Goal: Task Accomplishment & Management: Use online tool/utility

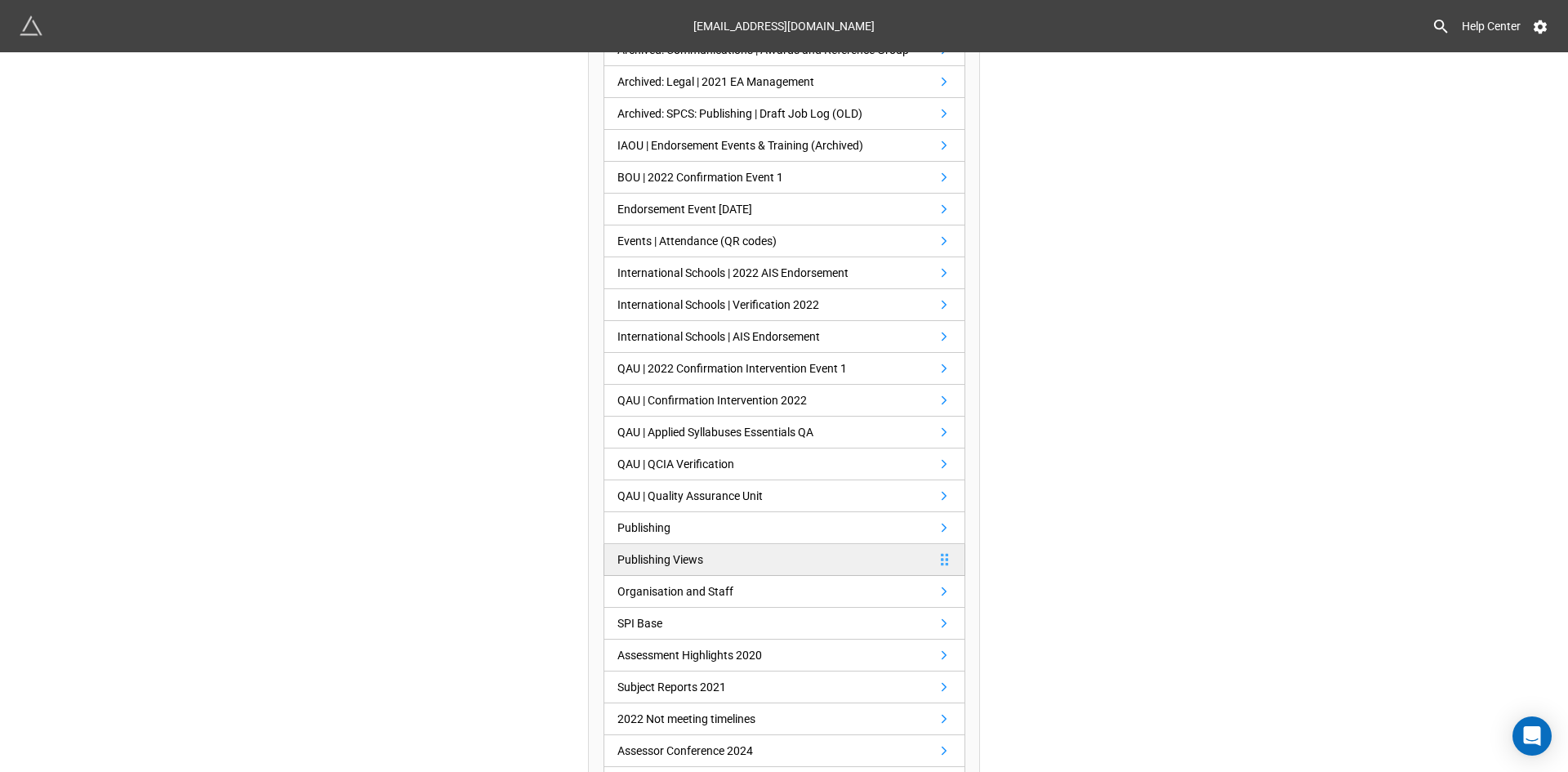
scroll to position [409, 0]
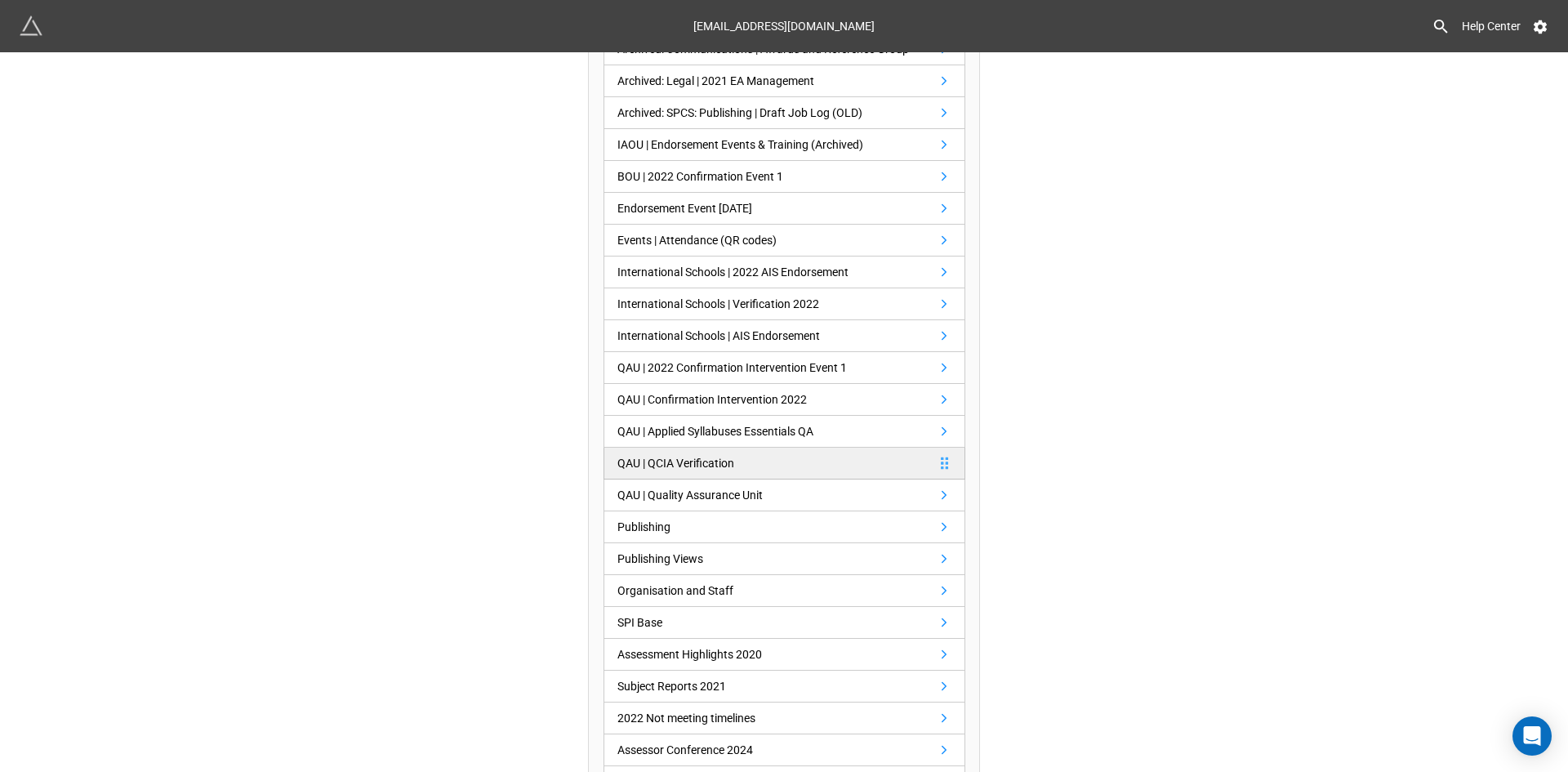
click at [705, 459] on div "QAU | QCIA Verification" at bounding box center [676, 463] width 117 height 18
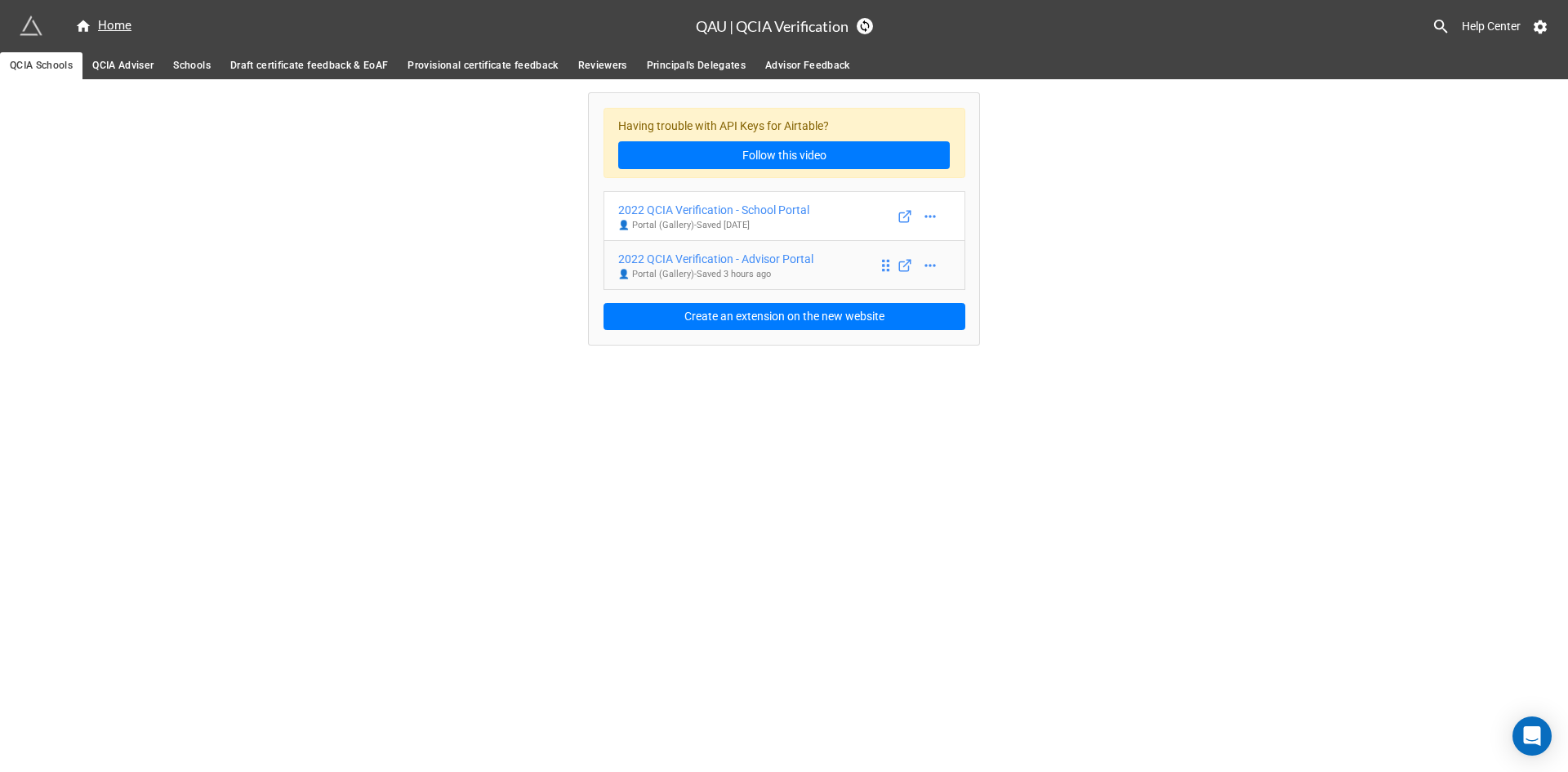
click at [680, 261] on div "2022 QCIA Verification - Advisor Portal" at bounding box center [715, 258] width 195 height 18
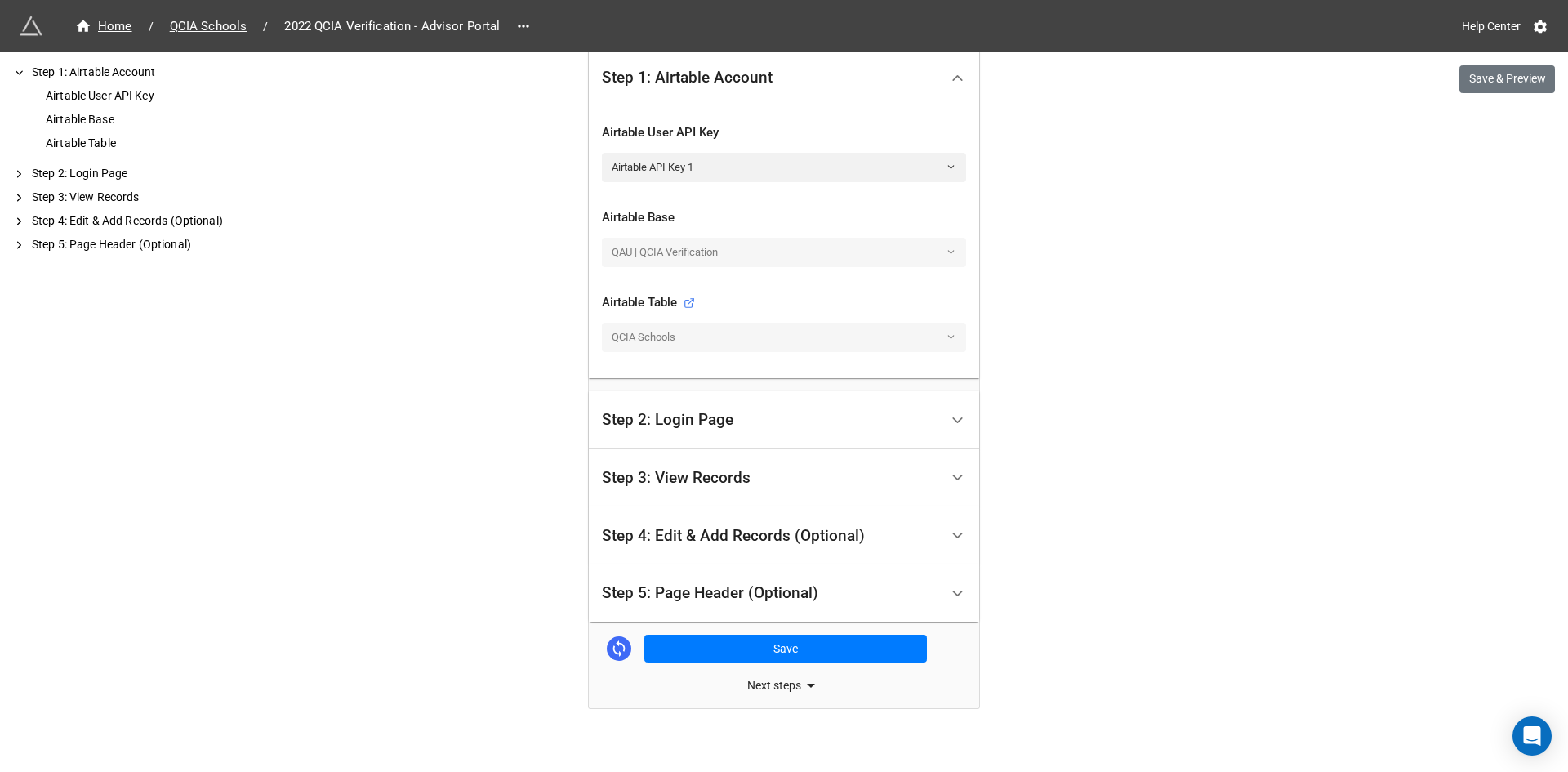
scroll to position [457, 0]
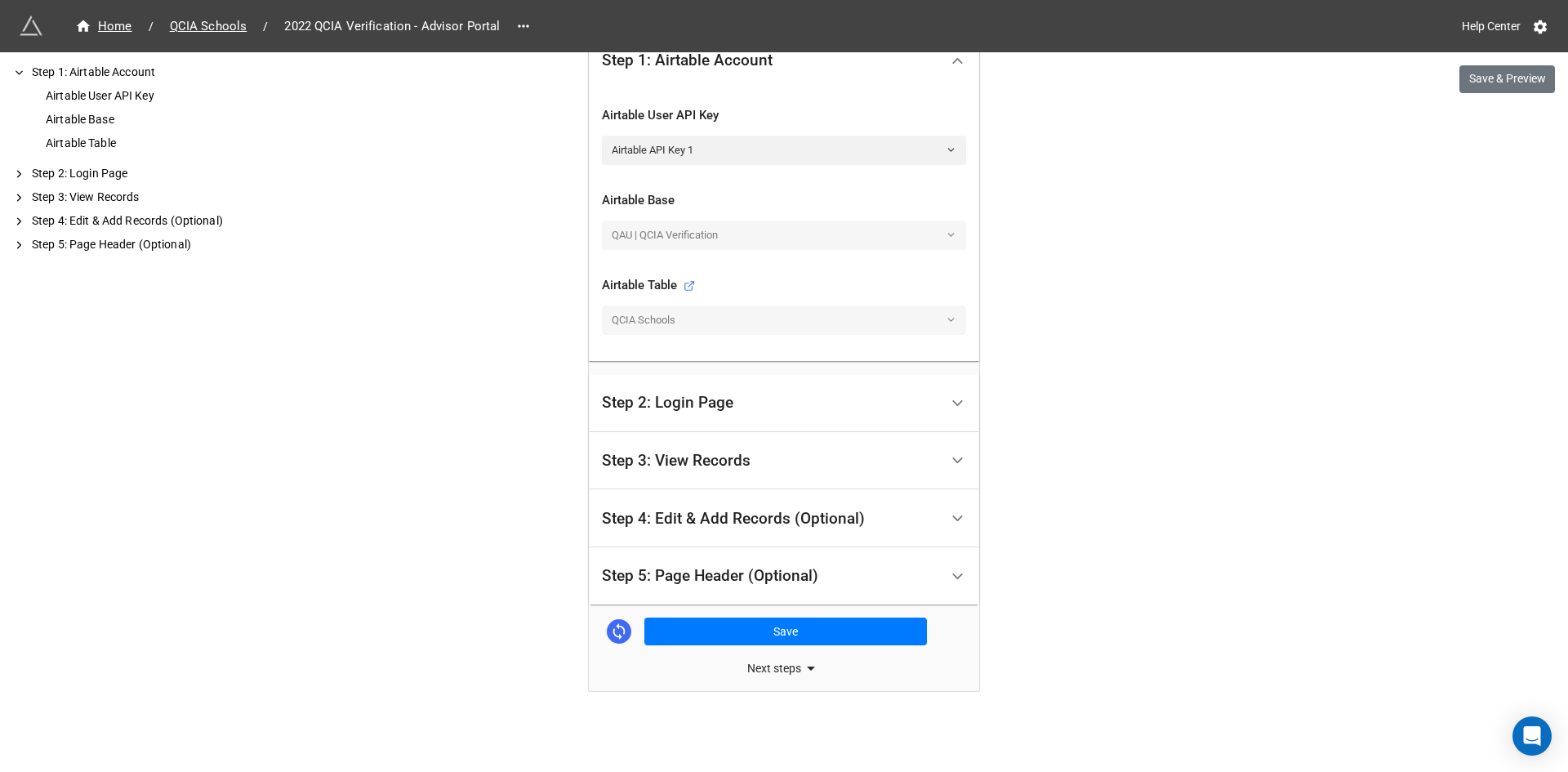
click at [698, 520] on div "Step 4: Edit & Add Records (Optional)" at bounding box center [733, 519] width 263 height 17
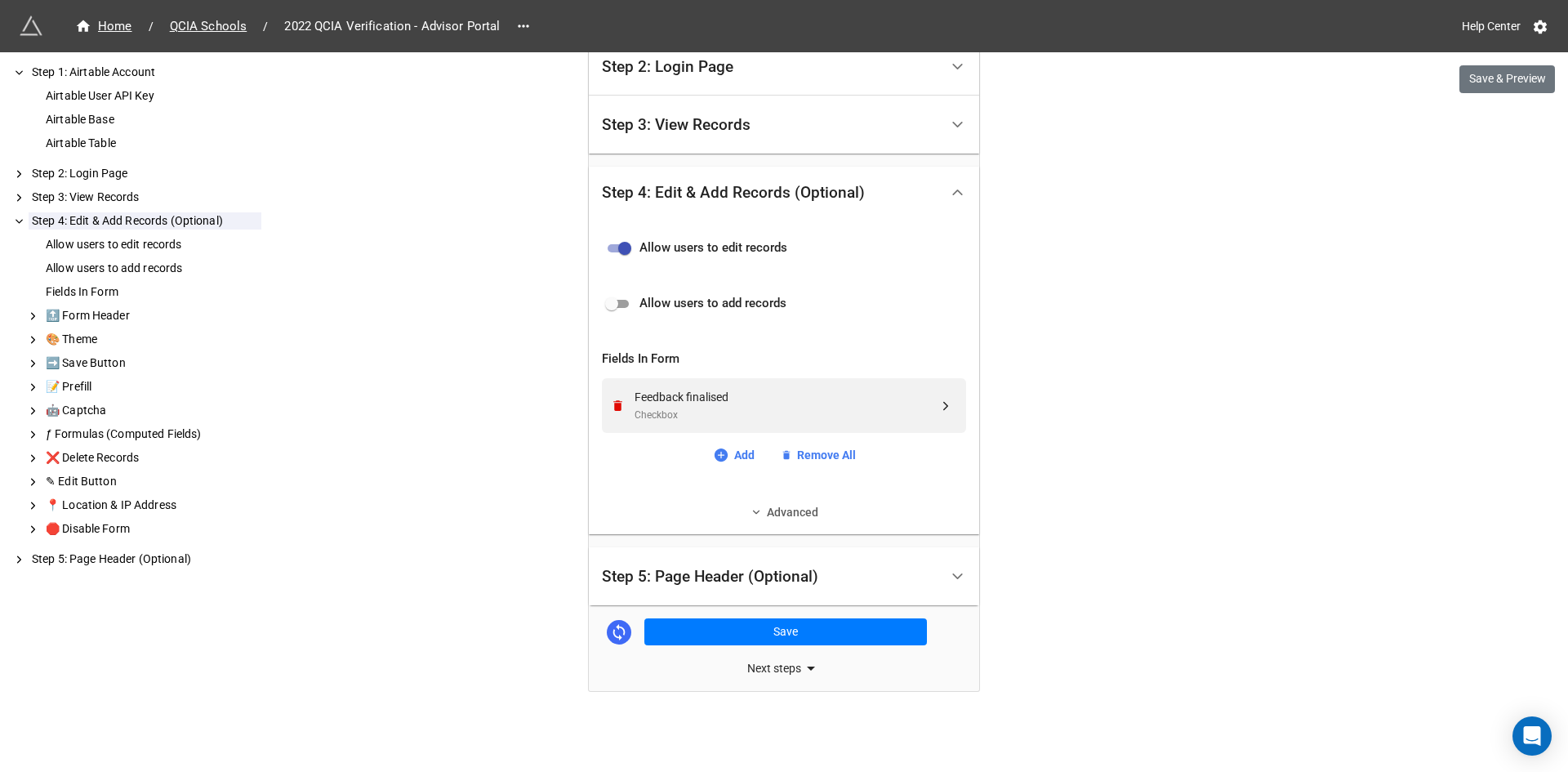
click at [757, 509] on icon at bounding box center [756, 513] width 12 height 12
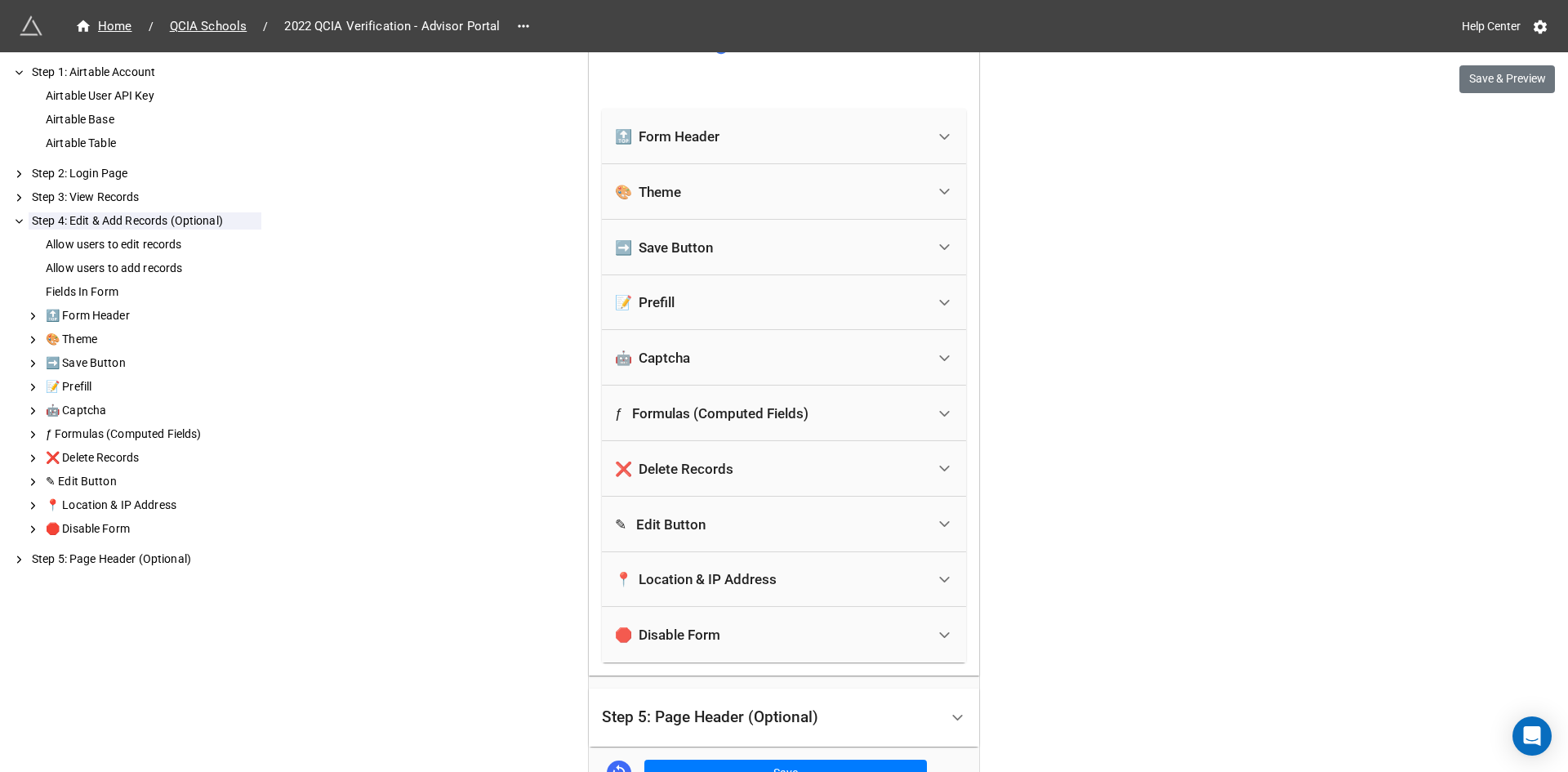
scroll to position [906, 0]
click at [761, 634] on div "🛑 Disable Form" at bounding box center [770, 634] width 311 height 36
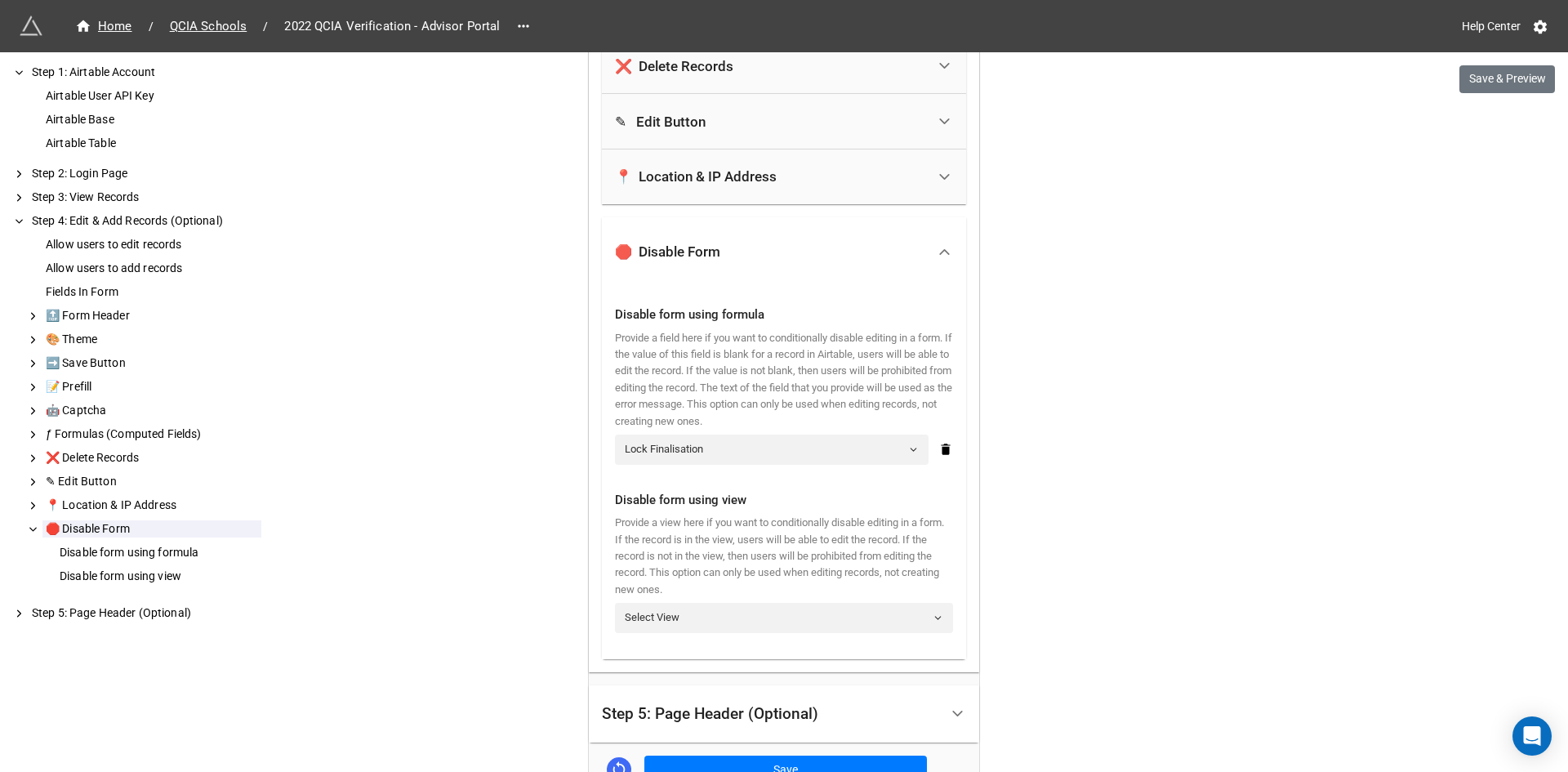
scroll to position [1314, 0]
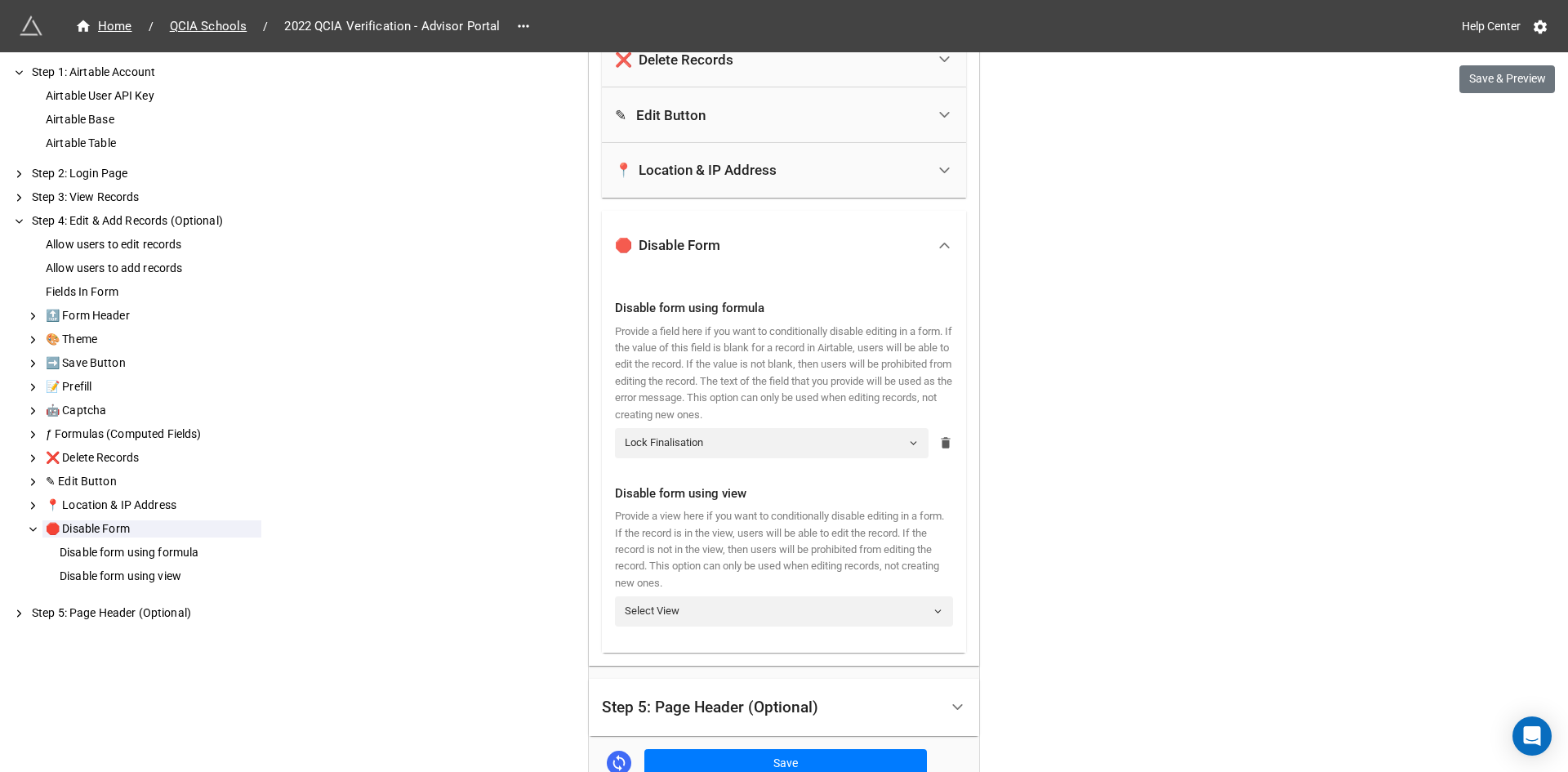
click at [941, 444] on icon at bounding box center [945, 444] width 9 height 12
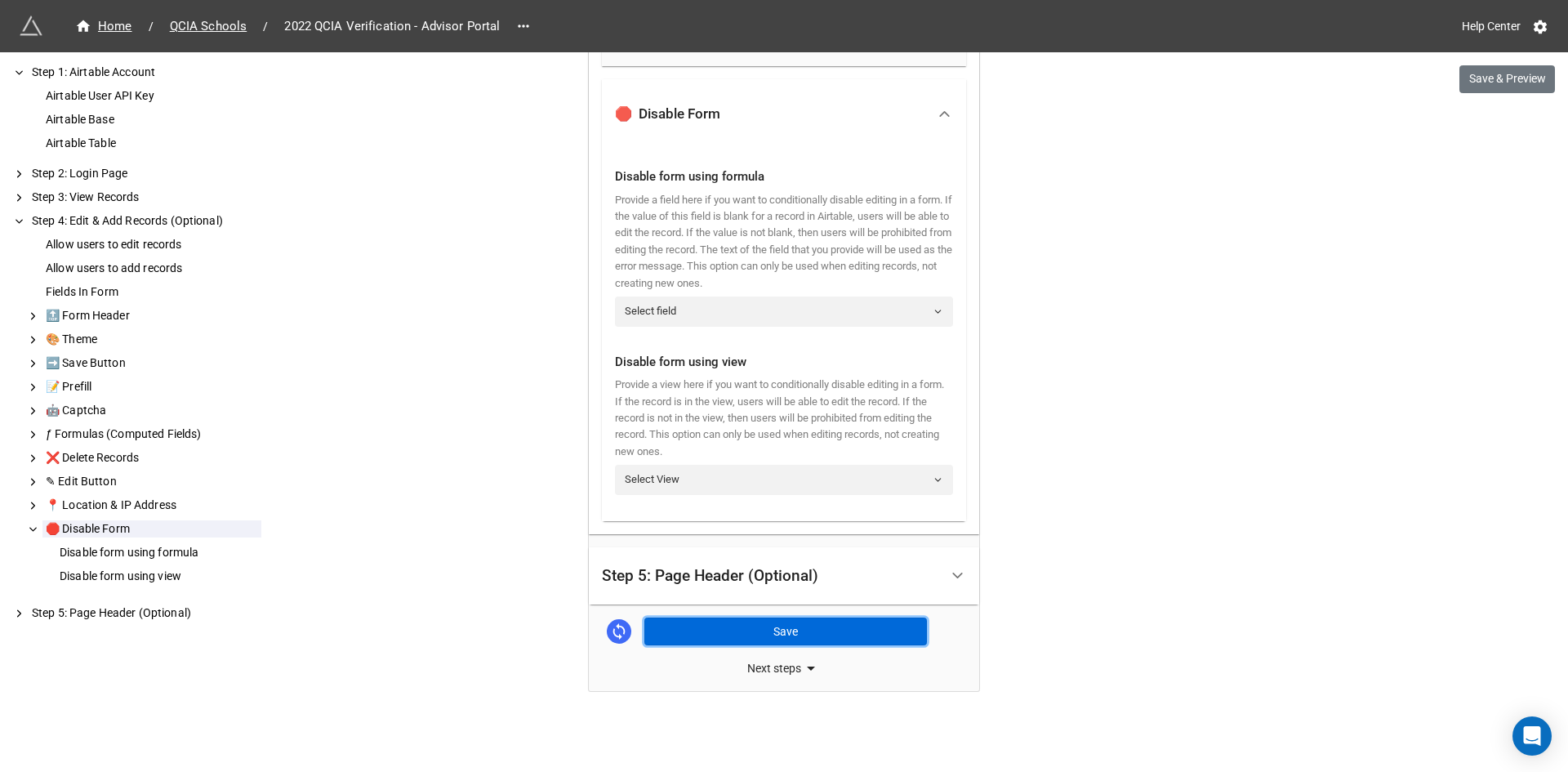
click at [744, 626] on button "Save" at bounding box center [785, 632] width 283 height 28
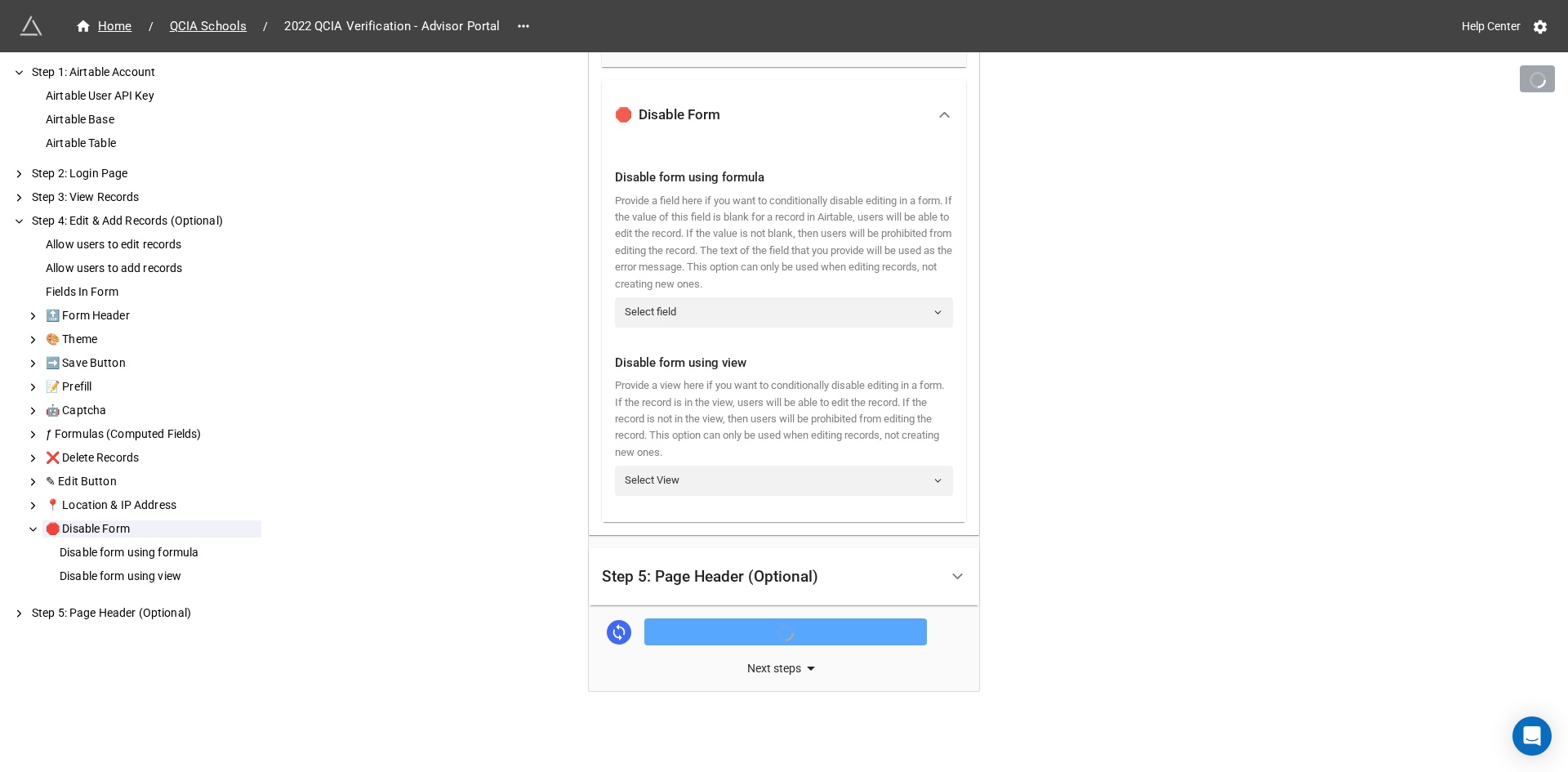
scroll to position [1446, 0]
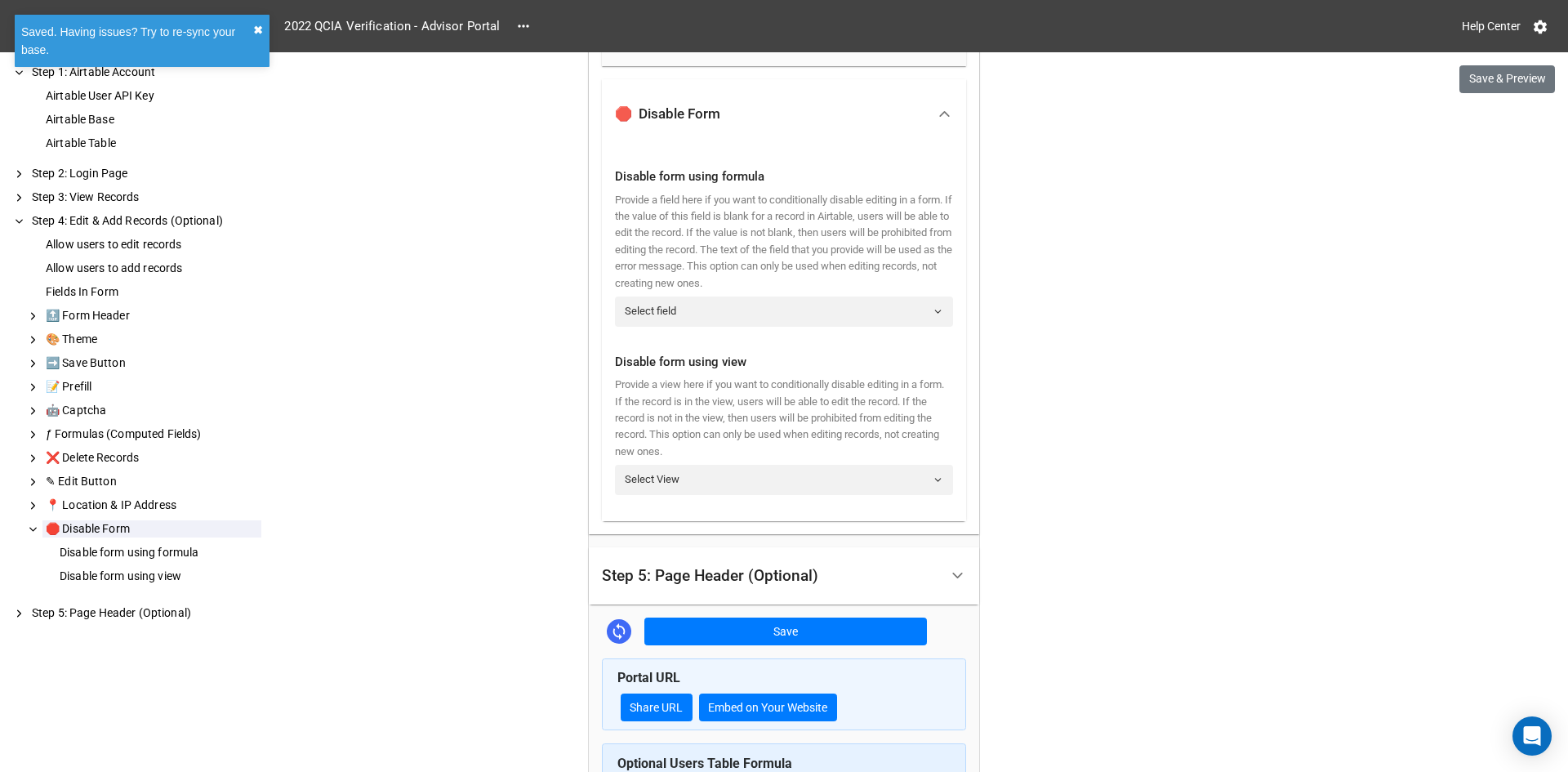
click at [260, 36] on button "✖︎" at bounding box center [258, 30] width 10 height 18
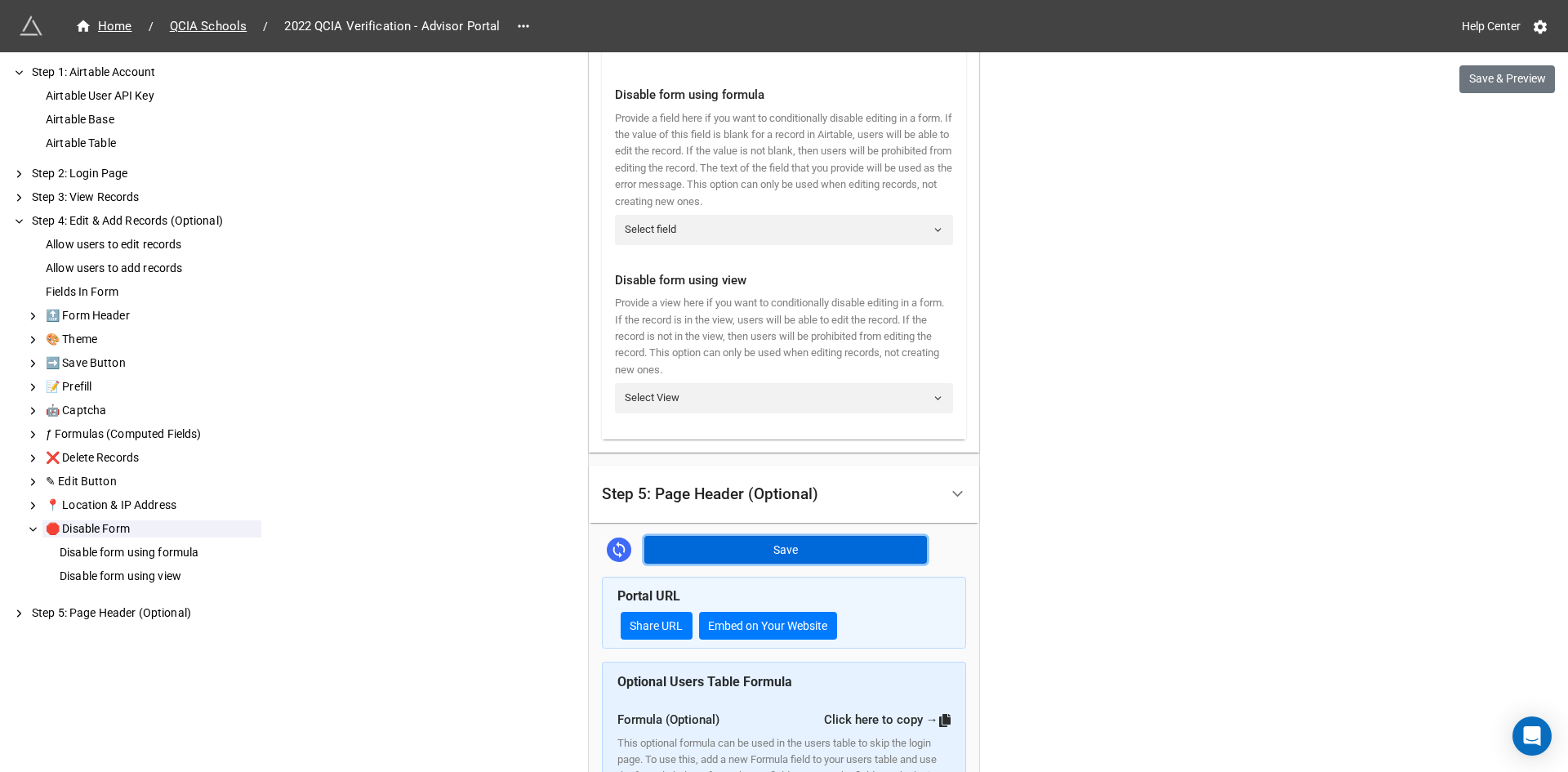
click at [675, 557] on button "Save" at bounding box center [785, 549] width 283 height 28
